Goal: Task Accomplishment & Management: Use online tool/utility

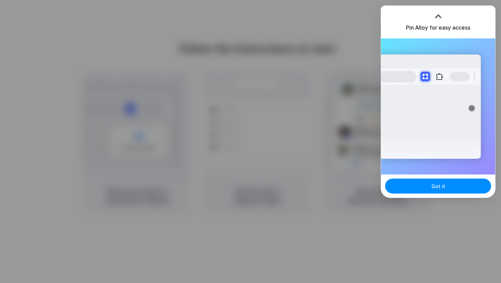
click at [441, 15] on div at bounding box center [438, 16] width 10 height 10
click at [439, 189] on span "Got it" at bounding box center [438, 186] width 14 height 7
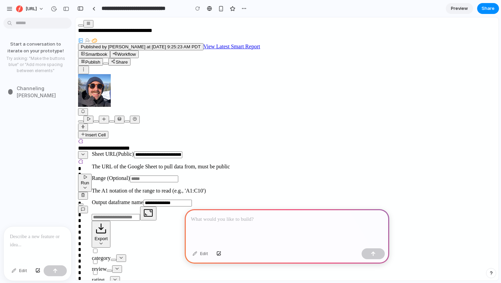
click at [228, 221] on p at bounding box center [287, 220] width 192 height 8
click at [88, 25] on icon at bounding box center [88, 23] width 3 height 2
click at [87, 26] on icon at bounding box center [88, 23] width 4 height 4
click at [243, 222] on p at bounding box center [287, 220] width 192 height 8
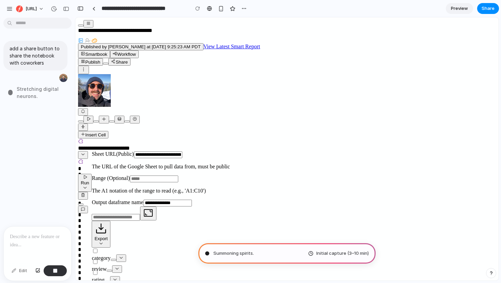
click at [251, 253] on span "Summoning spirits ." at bounding box center [233, 253] width 41 height 7
click at [326, 255] on span "Initial capture (3–10 min)" at bounding box center [342, 253] width 52 height 7
click at [276, 256] on div "Calculating user delight .. Initial capture (3–10 min)" at bounding box center [286, 254] width 177 height 20
click at [252, 256] on span "Calculating user delight ..." at bounding box center [240, 253] width 55 height 7
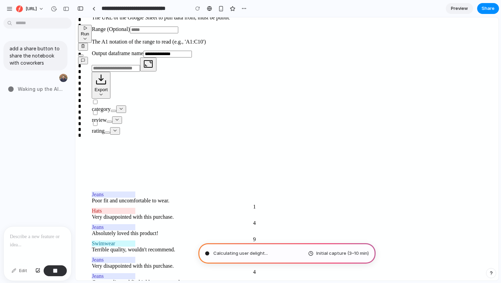
scroll to position [162, 0]
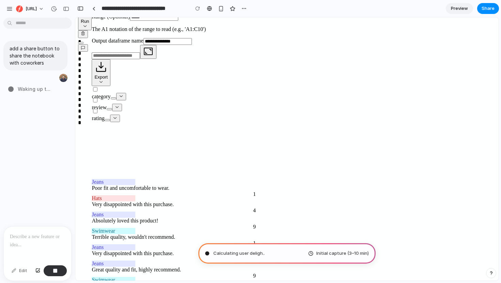
click at [264, 256] on div "Calculating user deligh .. Initial capture (3–10 min)" at bounding box center [286, 254] width 177 height 20
drag, startPoint x: 125, startPoint y: 221, endPoint x: 130, endPoint y: 173, distance: 48.0
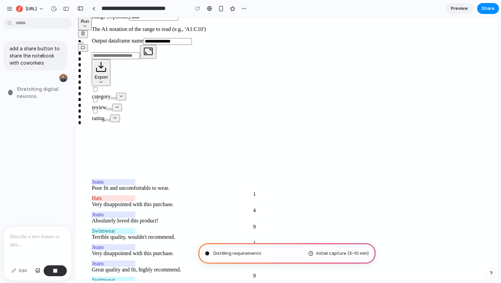
click at [250, 249] on div "Distilling requirements Initial capture (3–10 min)" at bounding box center [286, 254] width 177 height 20
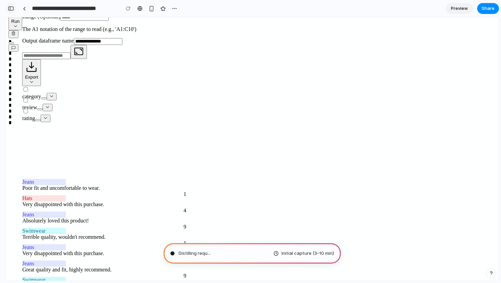
click at [11, 8] on div "button" at bounding box center [11, 8] width 6 height 5
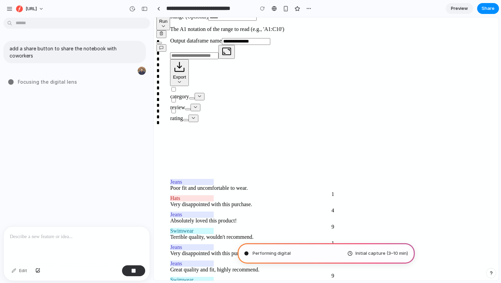
click at [64, 238] on p at bounding box center [77, 237] width 134 height 8
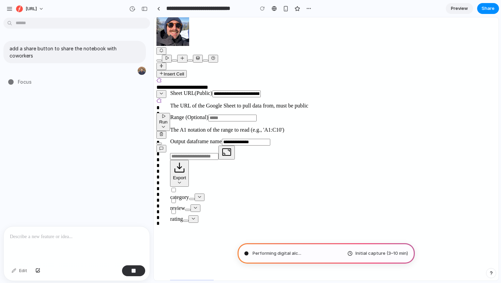
scroll to position [0, 0]
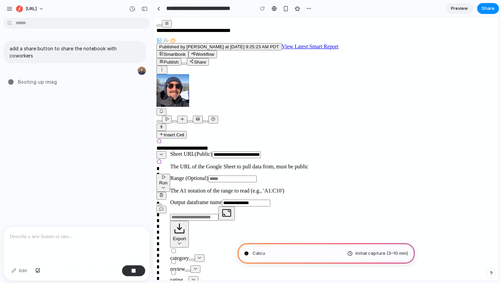
click at [459, 12] on link "Preview" at bounding box center [459, 8] width 27 height 11
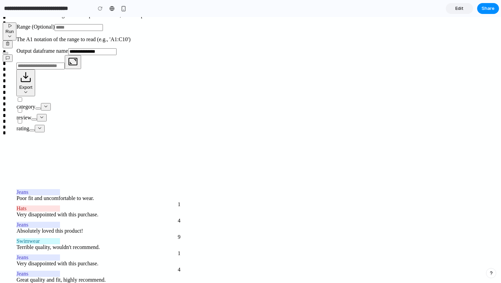
scroll to position [162, 0]
